Goal: Information Seeking & Learning: Learn about a topic

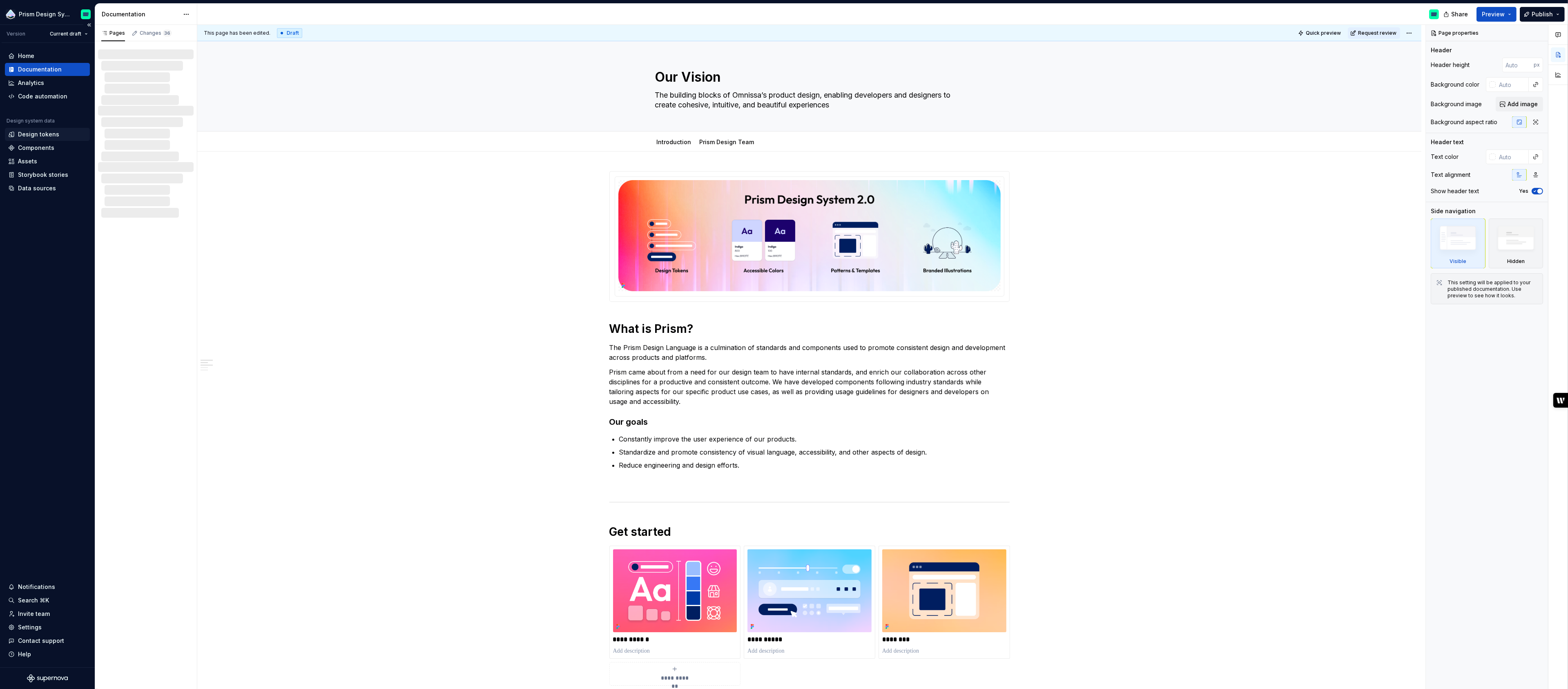
type textarea "*"
click at [151, 33] on div "Changes 36" at bounding box center [155, 33] width 32 height 7
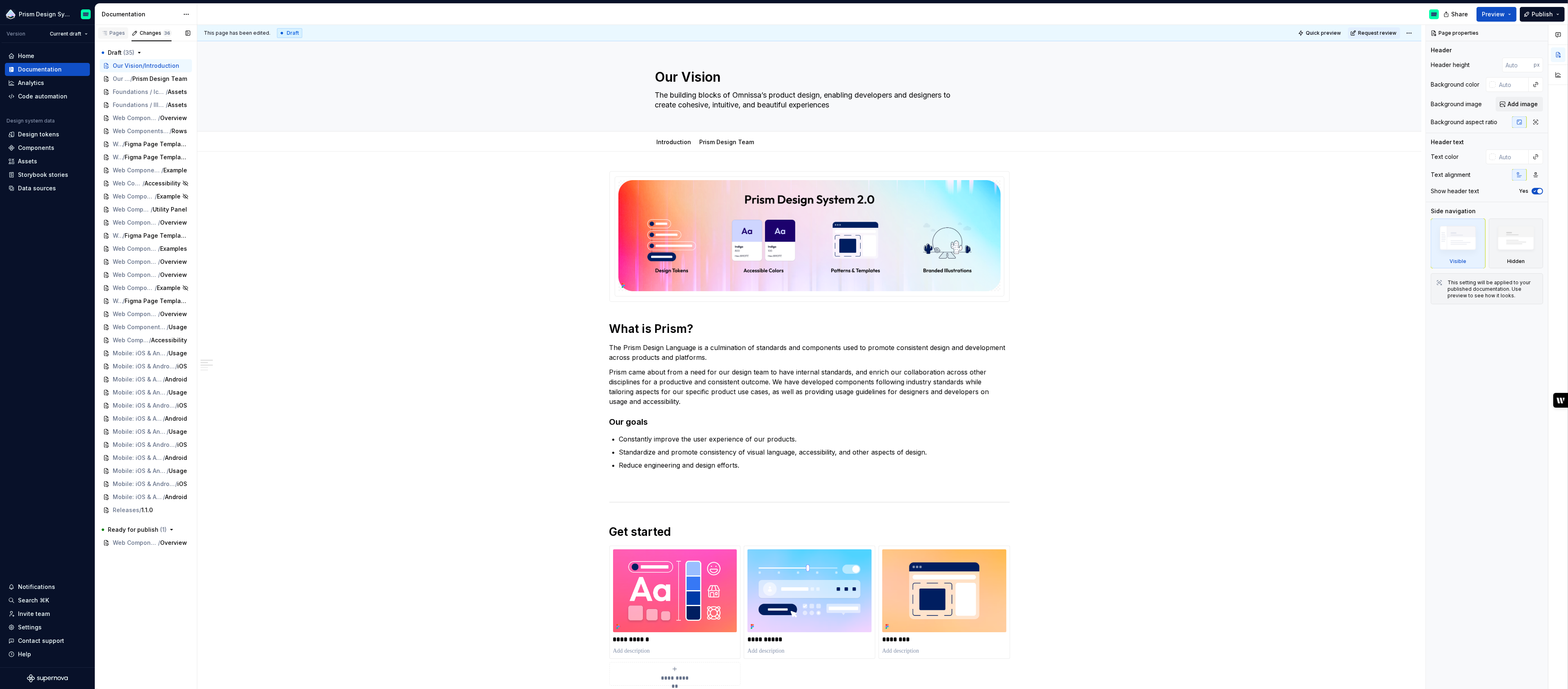
click at [114, 37] on div "Pages" at bounding box center [112, 33] width 30 height 11
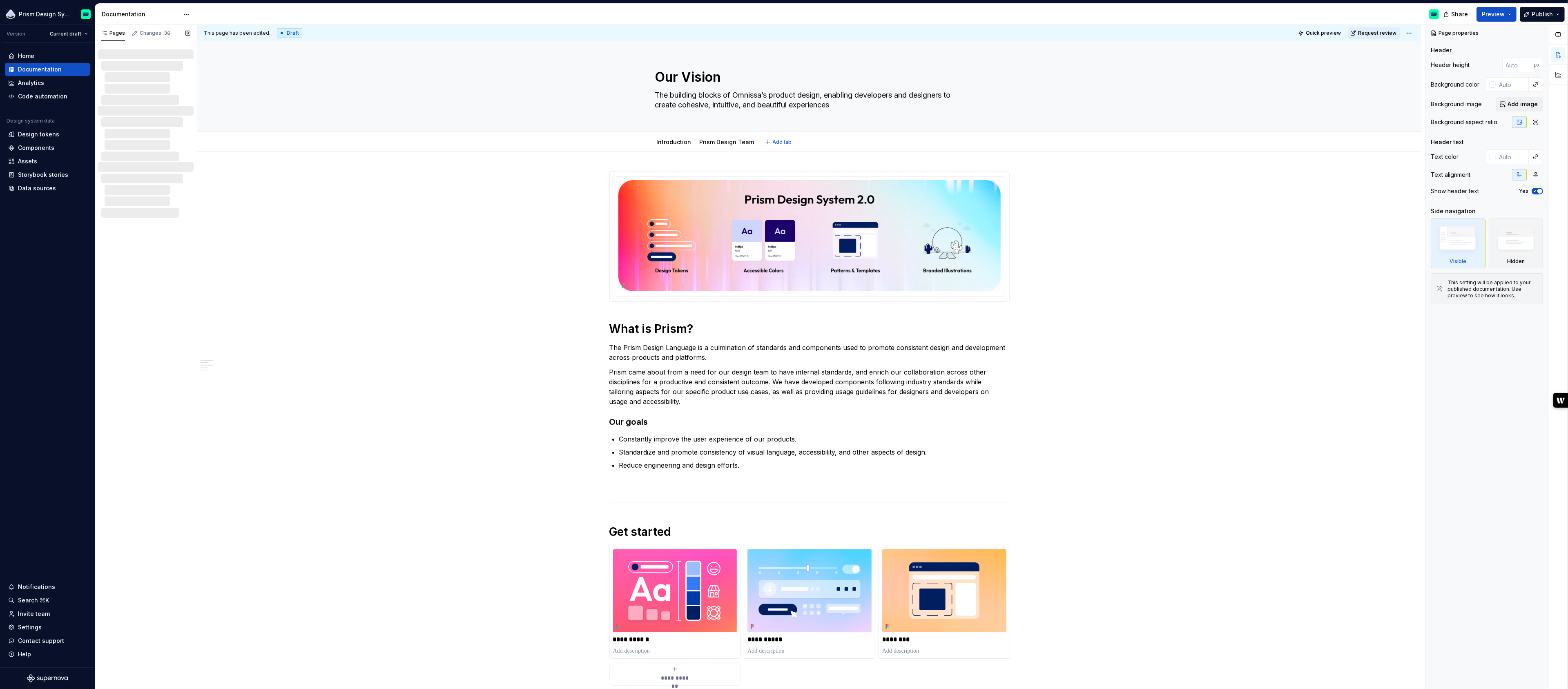
type textarea "*"
click at [36, 189] on div "Data sources" at bounding box center [37, 188] width 38 height 9
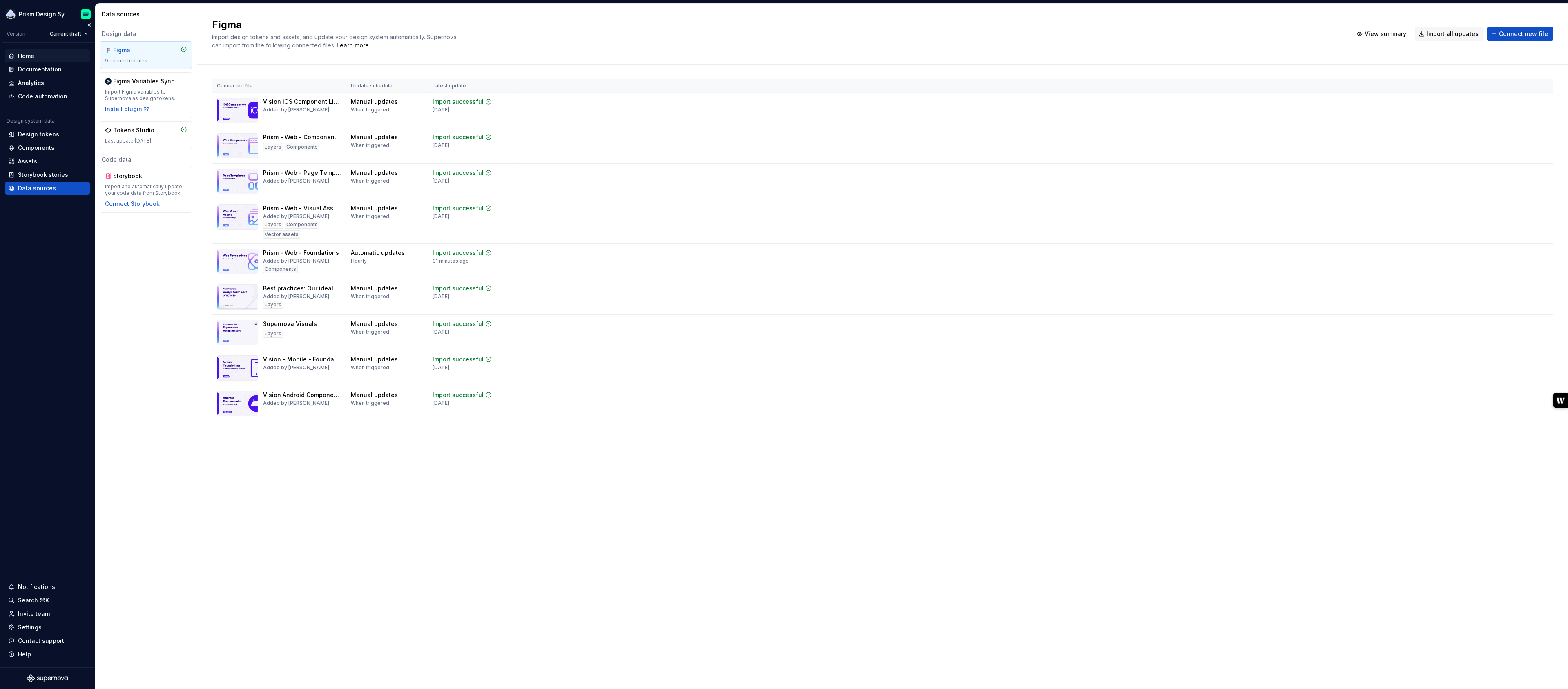
click at [29, 54] on div "Home" at bounding box center [26, 56] width 16 height 9
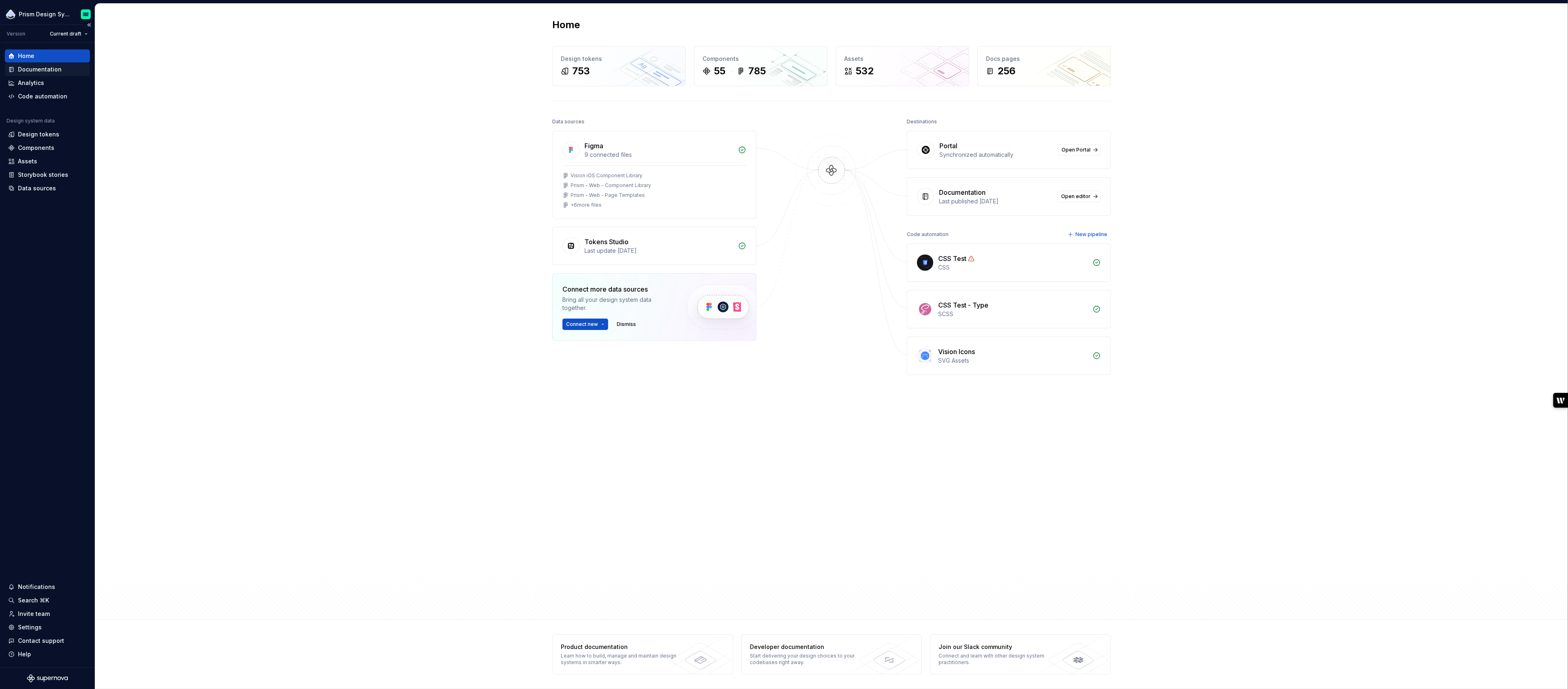
click at [36, 68] on div "Documentation" at bounding box center [39, 69] width 44 height 9
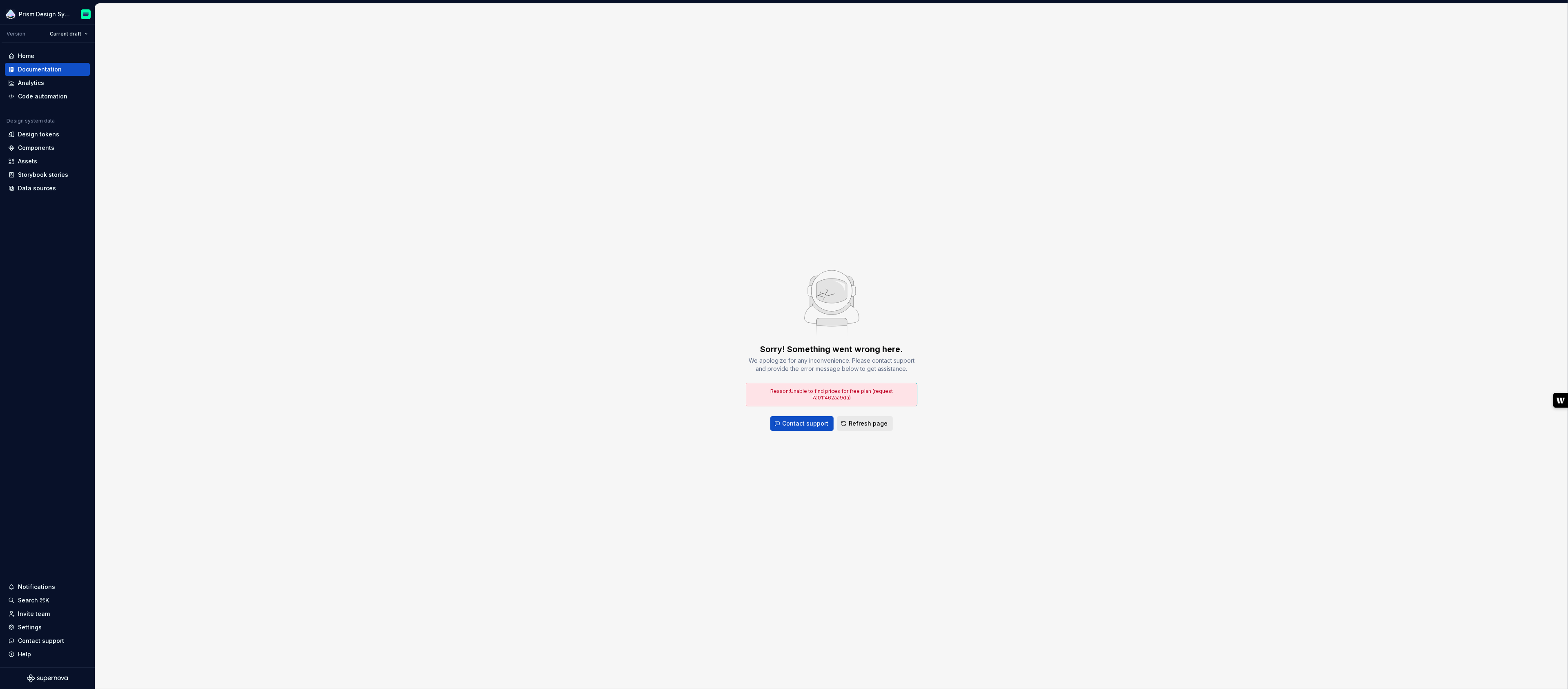
click at [864, 426] on button "Refresh page" at bounding box center [864, 423] width 56 height 15
click at [867, 421] on span "Refresh page" at bounding box center [867, 424] width 39 height 9
